Goal: Task Accomplishment & Management: Manage account settings

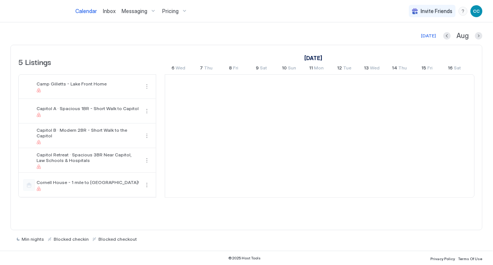
scroll to position [0, 414]
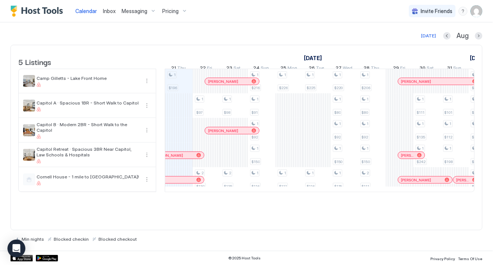
click at [479, 9] on img "User profile" at bounding box center [477, 11] width 12 height 12
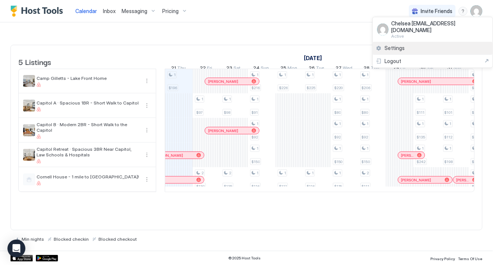
click at [402, 45] on span "Settings" at bounding box center [395, 48] width 20 height 7
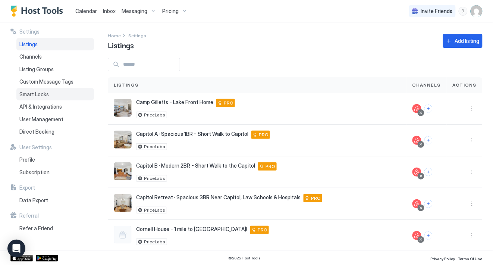
click at [33, 91] on span "Smart Locks" at bounding box center [33, 94] width 29 height 7
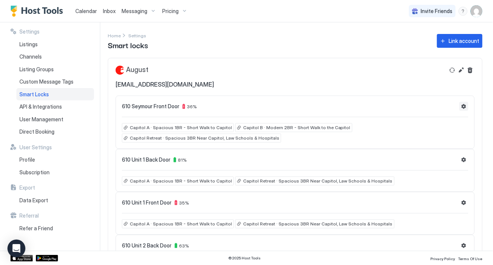
click at [460, 107] on button "Settings" at bounding box center [464, 106] width 9 height 9
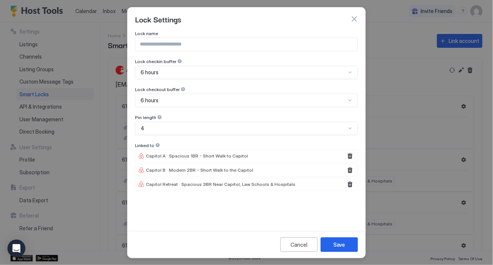
click at [179, 60] on div at bounding box center [179, 61] width 5 height 5
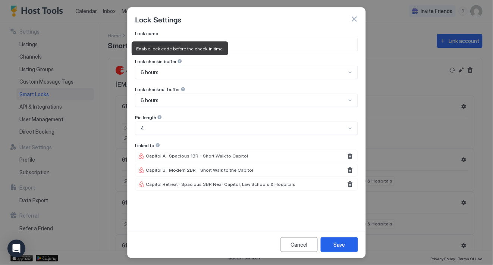
click at [179, 60] on div at bounding box center [179, 61] width 5 height 5
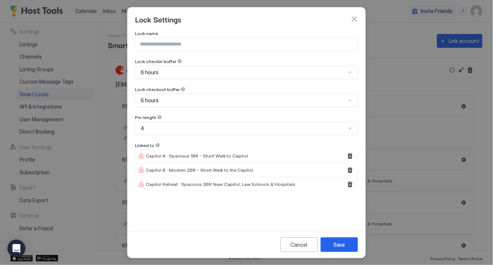
click at [354, 21] on button "button" at bounding box center [354, 18] width 7 height 7
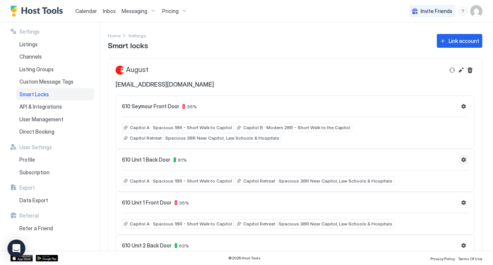
click at [468, 161] on button "Settings" at bounding box center [464, 159] width 9 height 9
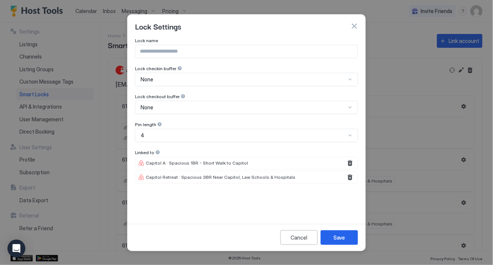
click at [352, 28] on button "button" at bounding box center [354, 25] width 7 height 7
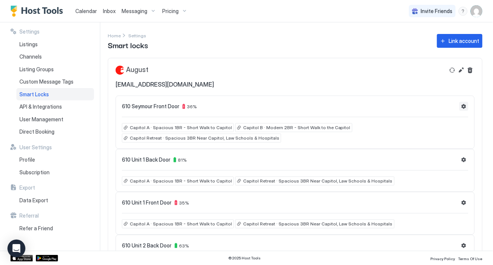
click at [463, 107] on button "Settings" at bounding box center [464, 106] width 9 height 9
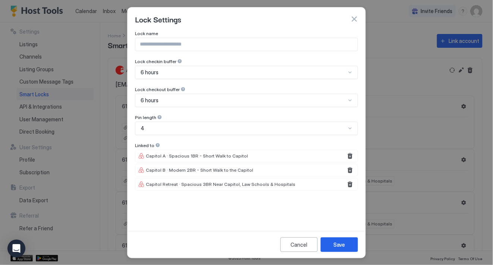
click at [237, 78] on div "6 hours" at bounding box center [246, 72] width 223 height 13
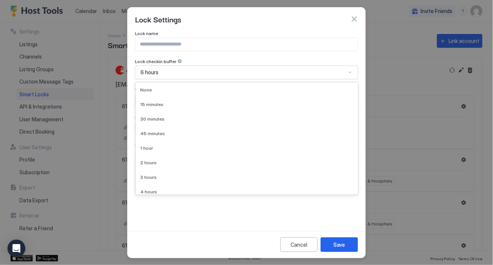
scroll to position [34, 0]
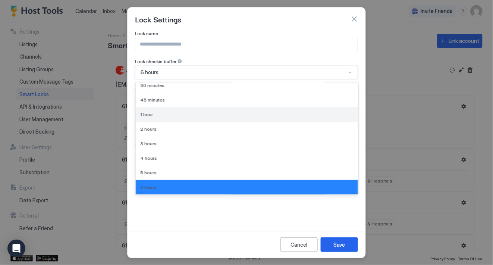
click at [195, 118] on div "1 hour" at bounding box center [247, 114] width 222 height 15
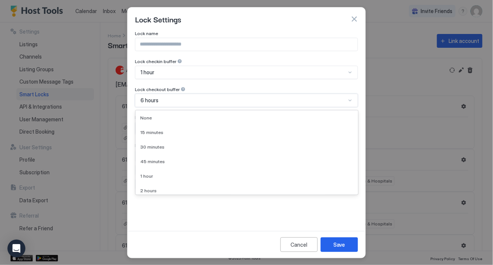
click at [233, 101] on div "6 hours" at bounding box center [244, 100] width 206 height 7
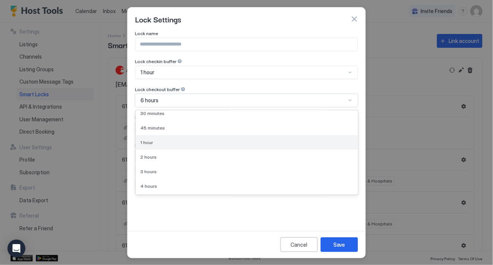
click at [198, 146] on div "1 hour" at bounding box center [247, 142] width 222 height 15
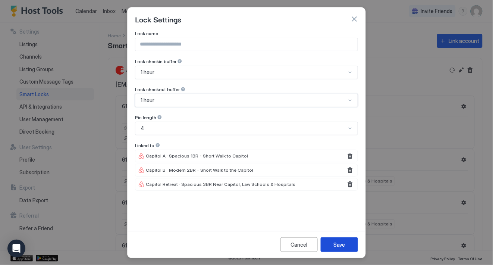
click at [351, 244] on button "Save" at bounding box center [339, 244] width 37 height 15
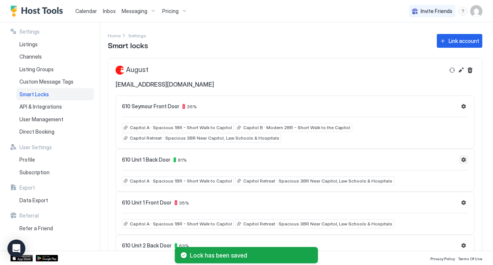
click at [461, 163] on button "Settings" at bounding box center [464, 159] width 9 height 9
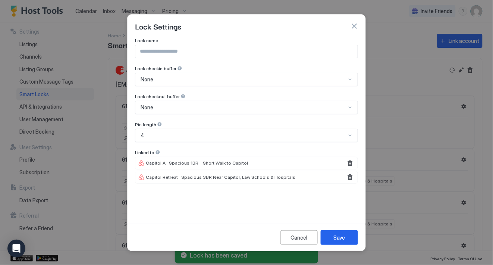
click at [205, 45] on div "Lock checkin buffer" at bounding box center [246, 41] width 223 height 7
click at [207, 77] on div "None" at bounding box center [244, 79] width 206 height 7
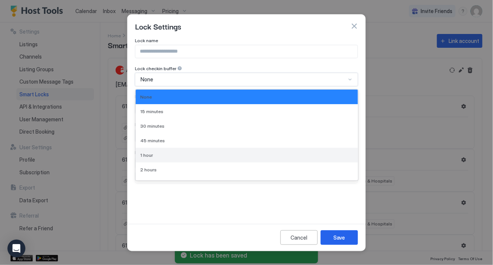
click at [179, 153] on div "1 hour" at bounding box center [246, 155] width 213 height 6
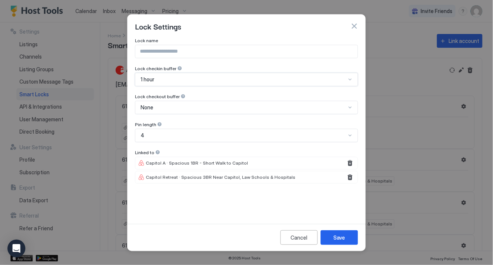
click at [214, 103] on div "None" at bounding box center [246, 107] width 223 height 13
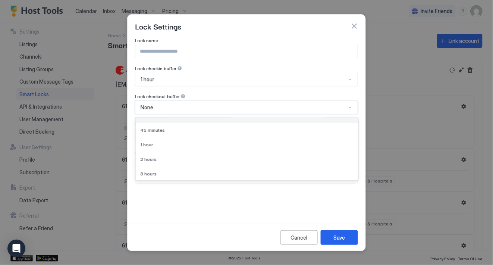
scroll to position [42, 0]
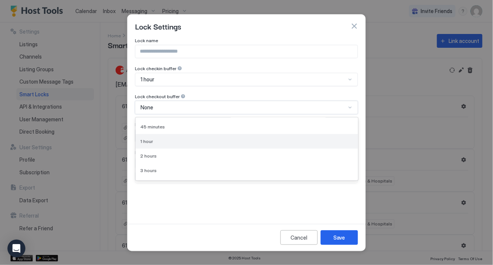
click at [184, 144] on div "1 hour" at bounding box center [247, 141] width 222 height 15
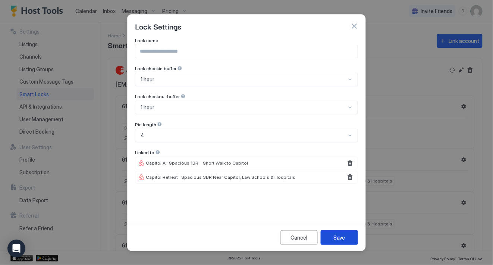
click at [349, 239] on button "Save" at bounding box center [339, 237] width 37 height 15
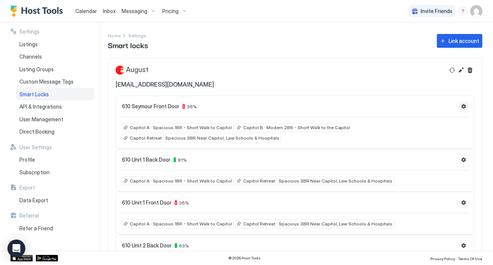
click at [466, 107] on button "Settings" at bounding box center [464, 106] width 9 height 9
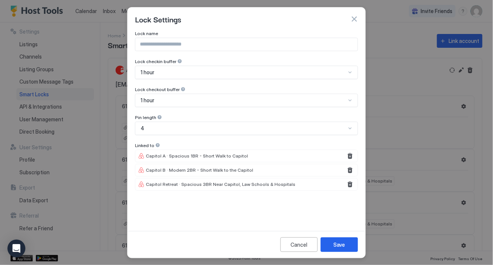
click at [280, 101] on div "1 hour" at bounding box center [244, 100] width 206 height 7
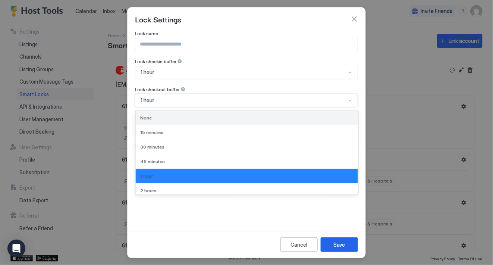
click at [271, 119] on div "None" at bounding box center [246, 118] width 213 height 6
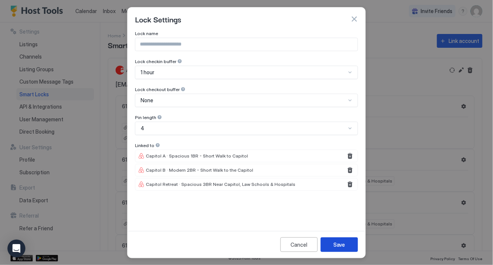
click at [345, 245] on div "Save" at bounding box center [340, 245] width 12 height 8
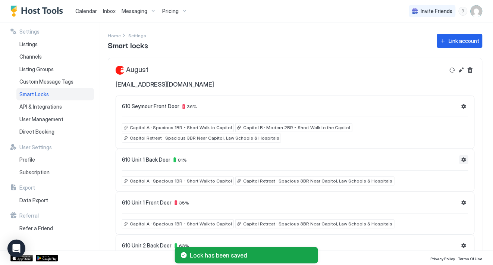
click at [465, 160] on button "Settings" at bounding box center [464, 159] width 9 height 9
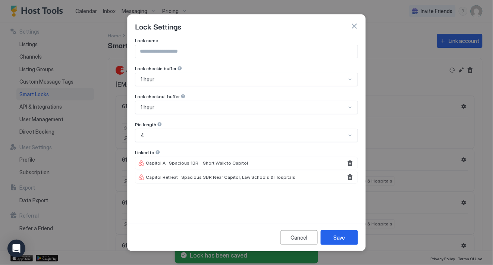
click at [349, 113] on div "1 hour" at bounding box center [246, 107] width 223 height 13
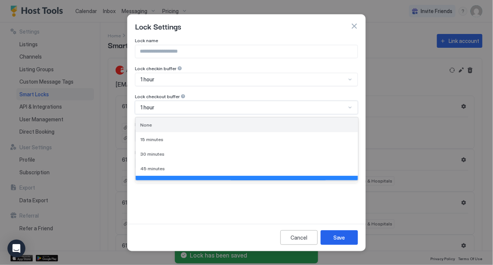
click at [337, 120] on div "None" at bounding box center [247, 125] width 222 height 15
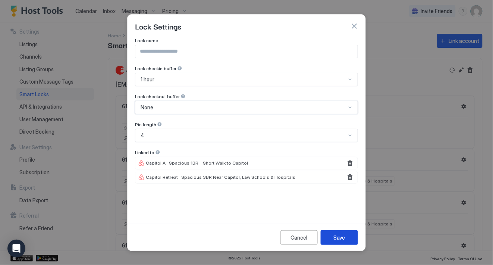
click at [346, 232] on button "Save" at bounding box center [339, 237] width 37 height 15
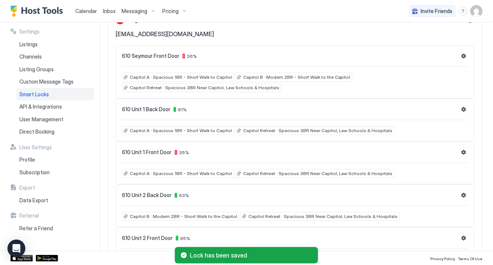
scroll to position [53, 0]
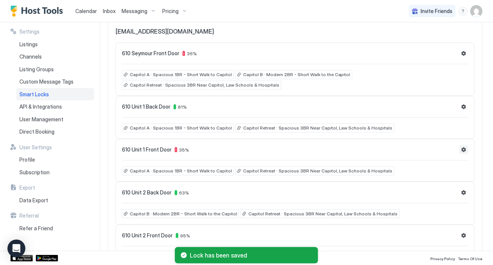
click at [466, 150] on button "Settings" at bounding box center [464, 149] width 9 height 9
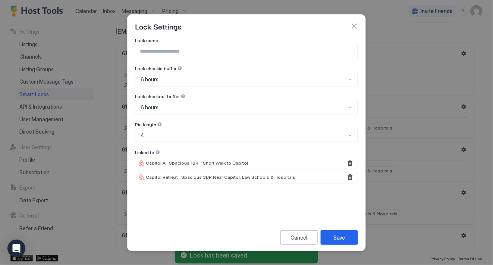
click at [347, 77] on div at bounding box center [350, 79] width 6 height 6
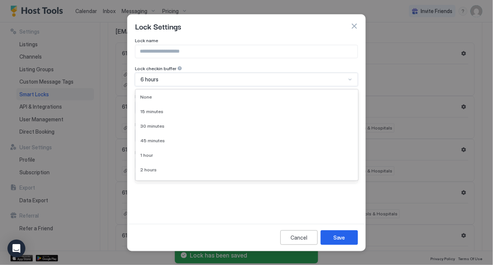
scroll to position [34, 0]
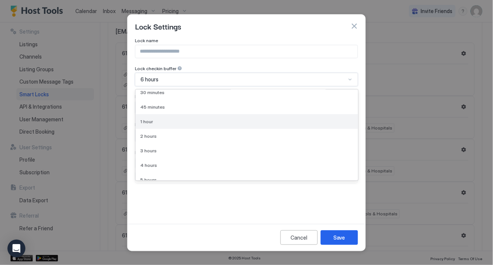
click at [277, 126] on div "1 hour" at bounding box center [247, 121] width 222 height 15
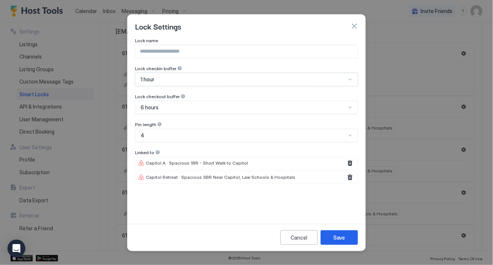
click at [349, 110] on div at bounding box center [350, 107] width 6 height 6
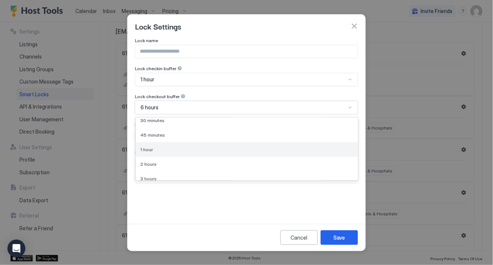
scroll to position [0, 0]
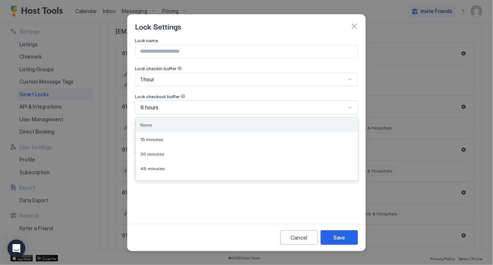
click at [302, 132] on div "None" at bounding box center [247, 125] width 222 height 15
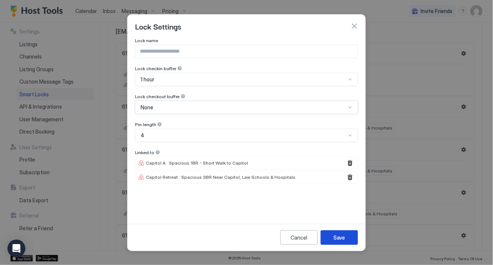
click at [339, 238] on div "Save" at bounding box center [340, 238] width 12 height 8
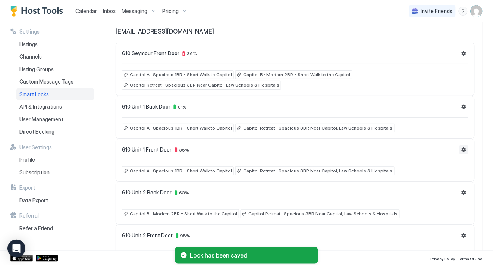
click at [463, 153] on button "Settings" at bounding box center [464, 149] width 9 height 9
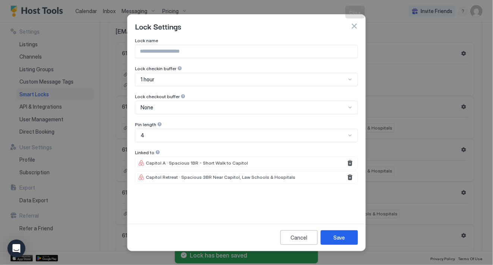
click at [356, 23] on button "button" at bounding box center [354, 25] width 7 height 7
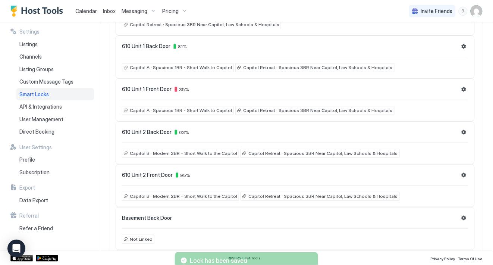
scroll to position [118, 0]
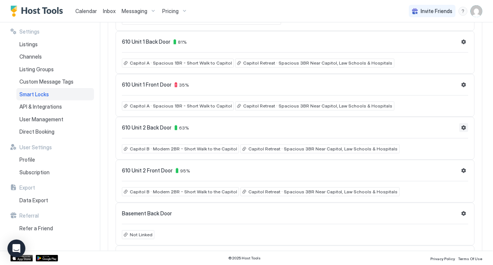
click at [466, 126] on button "Settings" at bounding box center [464, 127] width 9 height 9
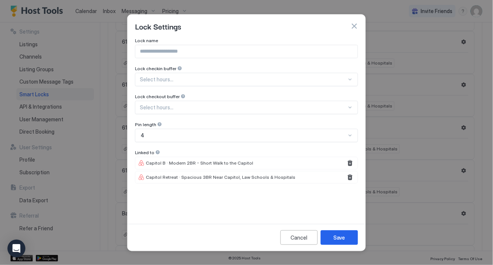
click at [352, 77] on div at bounding box center [350, 79] width 6 height 6
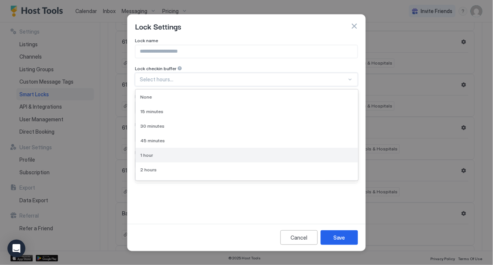
click at [278, 156] on div "1 hour" at bounding box center [246, 155] width 213 height 6
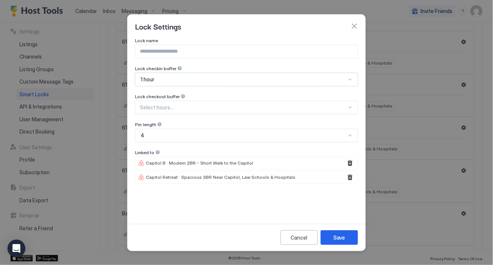
scroll to position [0, 0]
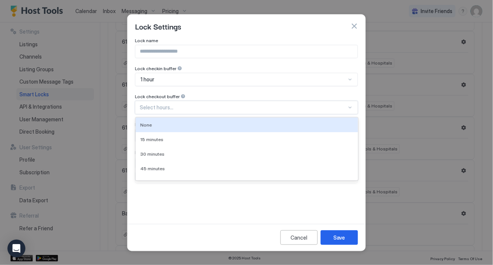
click at [315, 110] on div at bounding box center [243, 107] width 207 height 7
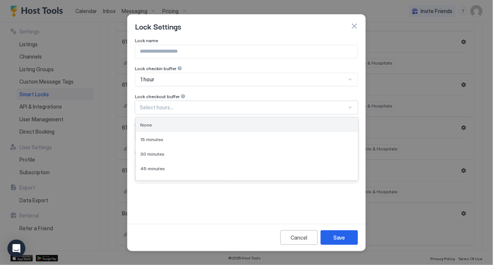
click at [283, 128] on div "None" at bounding box center [247, 125] width 222 height 15
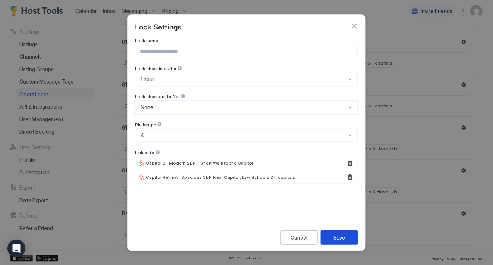
click at [338, 236] on div "Save" at bounding box center [340, 238] width 12 height 8
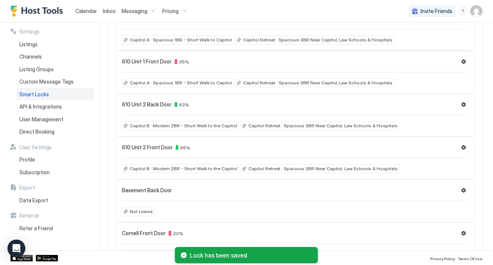
scroll to position [157, 0]
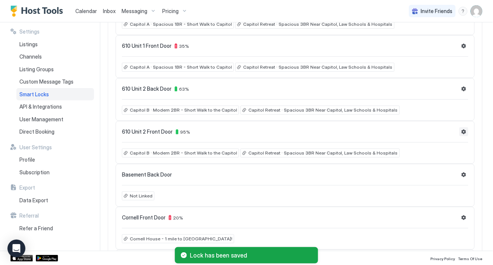
click at [461, 131] on button "Settings" at bounding box center [464, 131] width 9 height 9
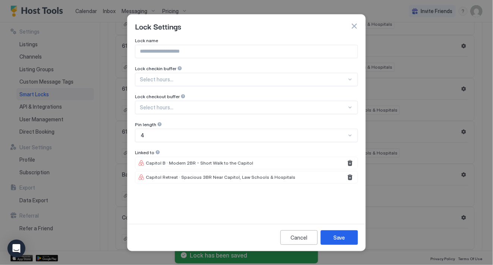
click at [301, 77] on div at bounding box center [243, 79] width 207 height 7
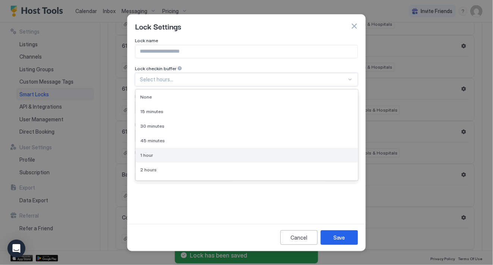
click at [250, 151] on div "1 hour" at bounding box center [247, 155] width 222 height 15
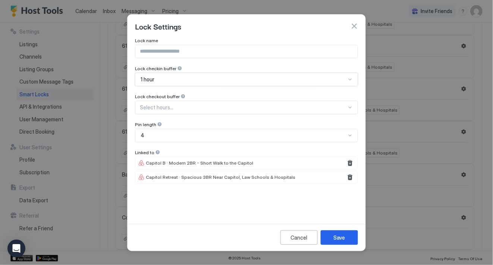
scroll to position [0, 0]
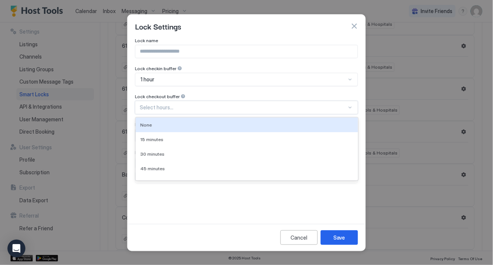
click at [290, 103] on div "Select hours..." at bounding box center [246, 107] width 223 height 13
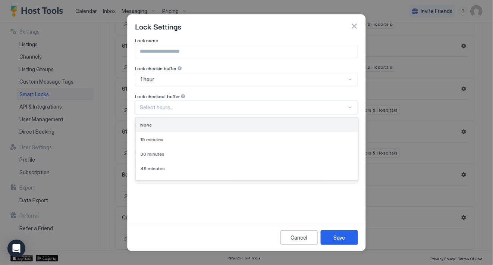
click at [263, 123] on div "None" at bounding box center [246, 125] width 213 height 6
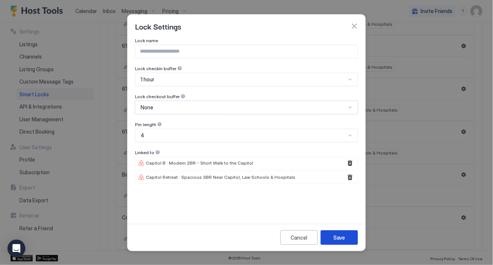
click at [338, 240] on div "Save" at bounding box center [340, 238] width 12 height 8
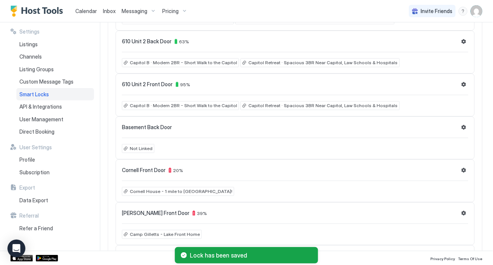
scroll to position [210, 0]
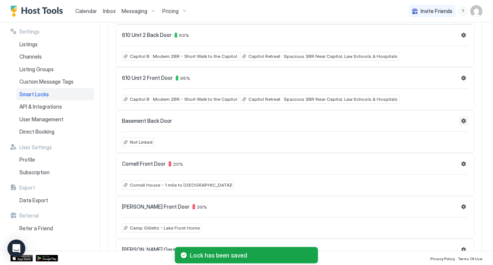
click at [463, 120] on button "Settings" at bounding box center [464, 120] width 9 height 9
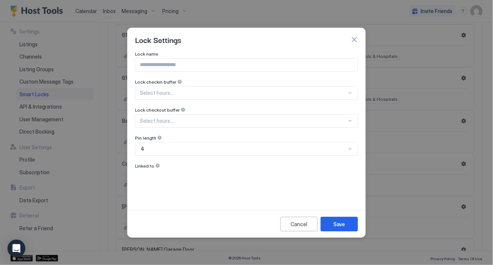
click at [353, 38] on button "button" at bounding box center [354, 39] width 7 height 7
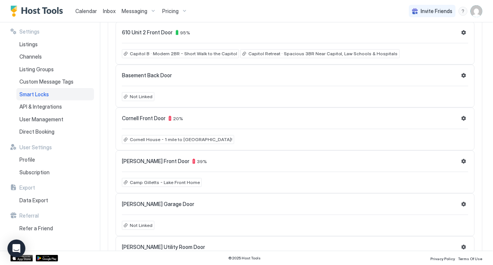
scroll to position [261, 0]
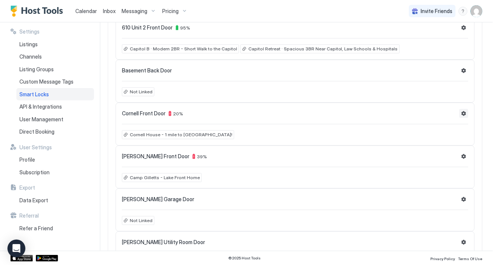
click at [463, 114] on button "Settings" at bounding box center [464, 113] width 9 height 9
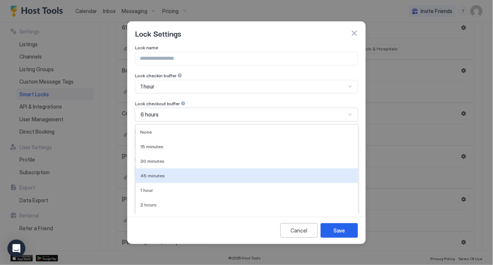
scroll to position [23, 0]
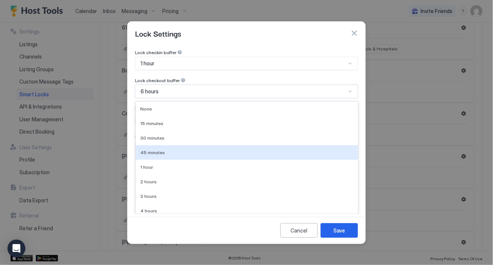
click at [320, 98] on div "45 minutes, 4 of 10. 10 results available. Use Up and Down to choose options, p…" at bounding box center [246, 91] width 223 height 13
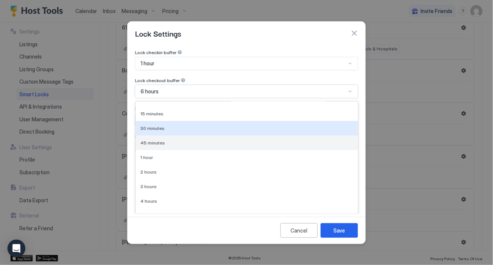
scroll to position [0, 0]
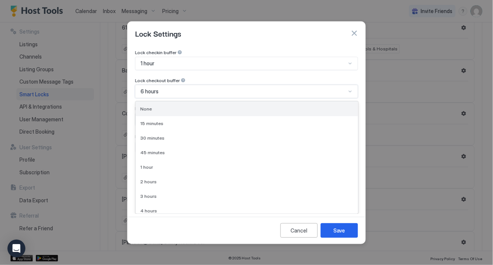
click at [292, 111] on div "None" at bounding box center [247, 108] width 222 height 15
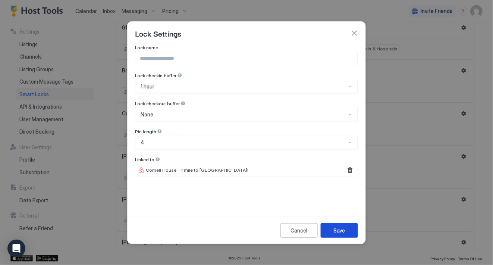
click at [339, 228] on div "Save" at bounding box center [340, 230] width 12 height 8
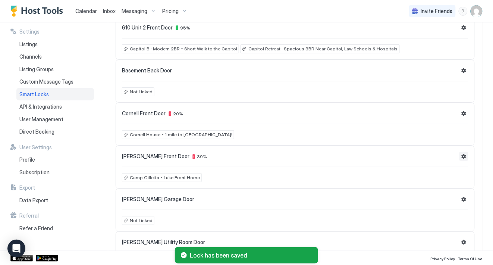
click at [465, 153] on button "Settings" at bounding box center [464, 156] width 9 height 9
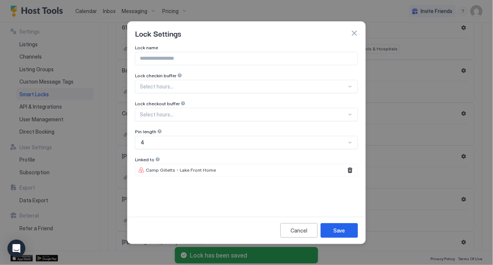
click at [328, 85] on div at bounding box center [243, 86] width 207 height 7
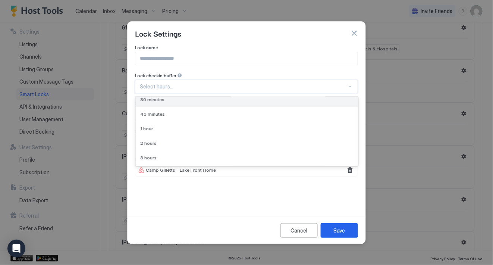
scroll to position [38, 0]
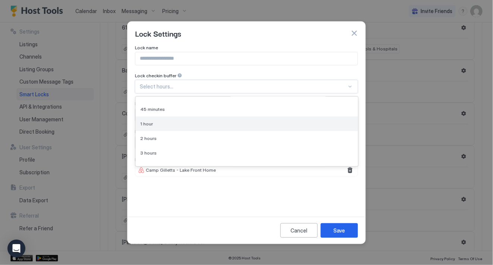
click at [291, 128] on div "1 hour" at bounding box center [247, 123] width 222 height 15
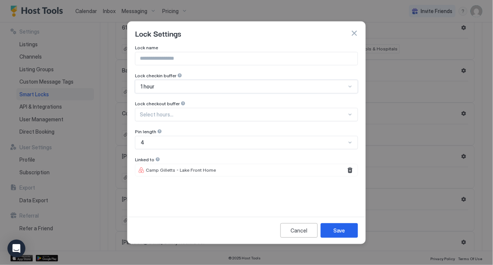
click at [321, 119] on div "Select hours..." at bounding box center [246, 114] width 223 height 13
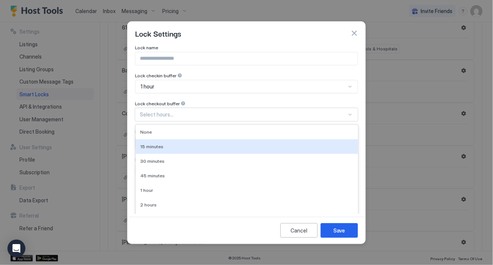
scroll to position [23, 0]
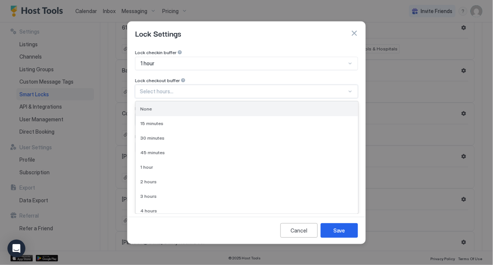
click at [322, 109] on div "None" at bounding box center [246, 109] width 213 height 6
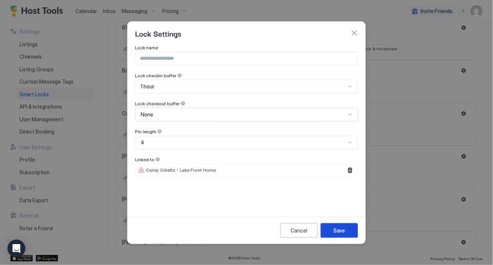
click at [346, 235] on button "Save" at bounding box center [339, 230] width 37 height 15
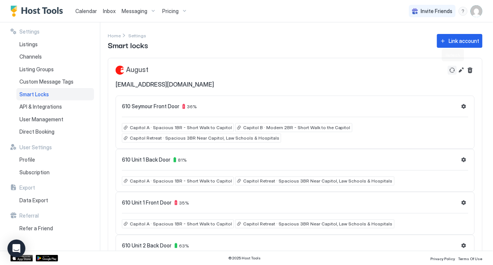
click at [449, 71] on button "Refresh" at bounding box center [452, 70] width 9 height 9
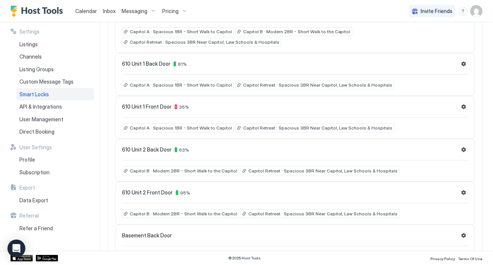
scroll to position [98, 0]
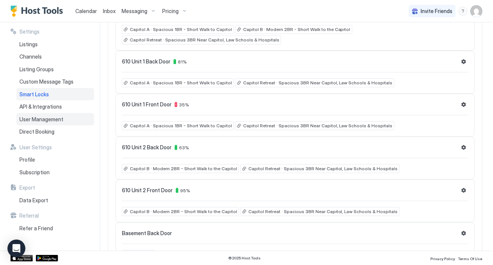
click at [52, 117] on span "User Management" at bounding box center [41, 119] width 44 height 7
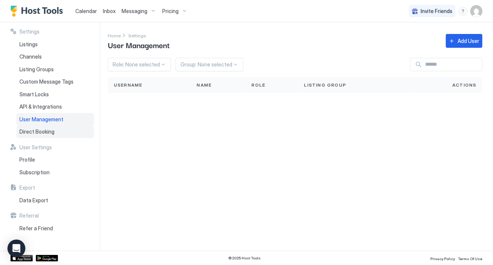
click at [47, 133] on span "Direct Booking" at bounding box center [36, 131] width 35 height 7
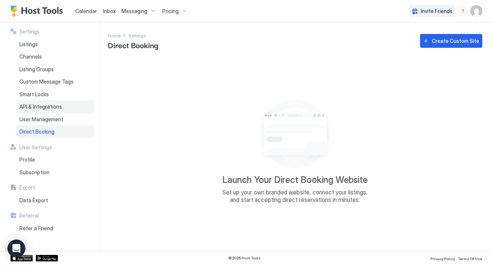
click at [51, 108] on span "API & Integrations" at bounding box center [40, 106] width 43 height 7
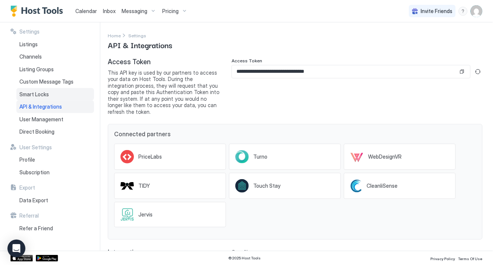
click at [46, 97] on span "Smart Locks" at bounding box center [33, 94] width 29 height 7
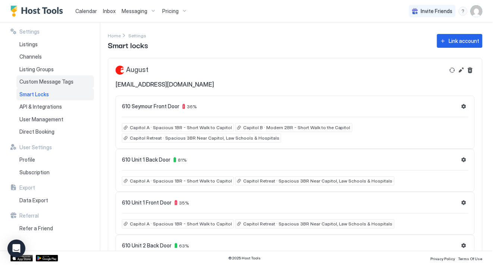
click at [50, 86] on div "Custom Message Tags" at bounding box center [55, 81] width 78 height 13
